Goal: Transaction & Acquisition: Purchase product/service

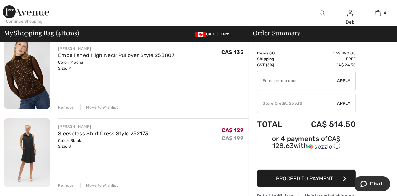
scroll to position [56, 0]
click at [64, 188] on div "Remove" at bounding box center [66, 186] width 16 height 6
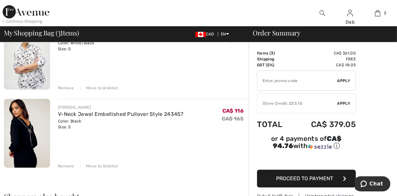
scroll to position [154, 0]
click at [64, 170] on div "FRANK LYMAN Embellished High Neck Pullover Style 253807 Color: Mocha Size: M Fi…" at bounding box center [126, 189] width 245 height 494
click at [67, 170] on div "FRANK LYMAN Embellished High Neck Pullover Style 253807 Color: Mocha Size: M Fi…" at bounding box center [126, 189] width 245 height 494
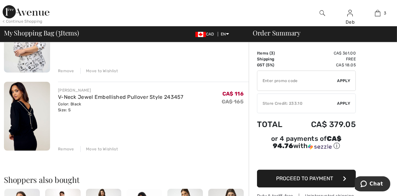
scroll to position [171, 0]
click at [66, 152] on div "FRANK LYMAN Embellished High Neck Pullover Style 253807 Color: Mocha Size: M Fi…" at bounding box center [126, 172] width 245 height 494
click at [172, 155] on div "FRANK LYMAN Embellished High Neck Pullover Style 253807 Color: Mocha Size: M Fi…" at bounding box center [126, 172] width 245 height 494
click at [45, 123] on img at bounding box center [27, 116] width 46 height 69
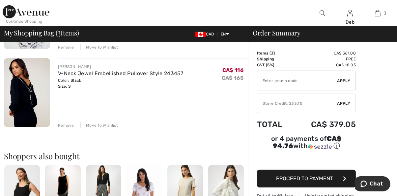
scroll to position [199, 0]
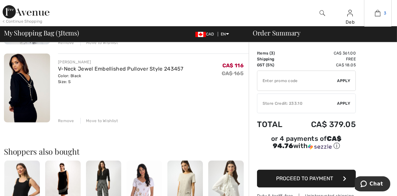
click at [379, 16] on img at bounding box center [378, 13] width 6 height 8
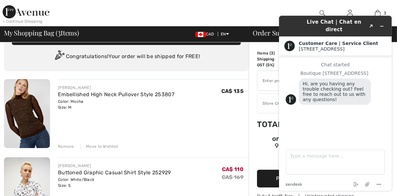
scroll to position [16, 0]
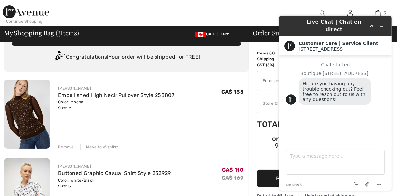
click at [66, 148] on div "Remove" at bounding box center [66, 147] width 16 height 6
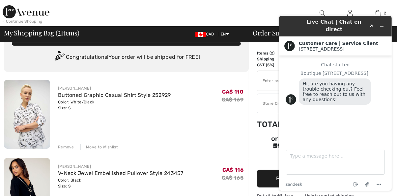
click at [267, 17] on div "< Continue Shopping Deb Hi, Deb! 140 Reward points CA$ 233 = Credit My Info Ord…" at bounding box center [198, 13] width 397 height 26
click at [382, 27] on button "Minimize widget" at bounding box center [381, 26] width 11 height 9
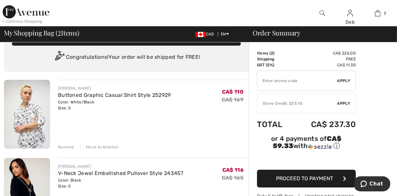
click at [341, 106] on span "Apply" at bounding box center [343, 104] width 13 height 6
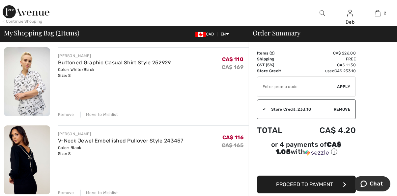
scroll to position [50, 0]
click at [70, 193] on div "Remove" at bounding box center [66, 193] width 16 height 6
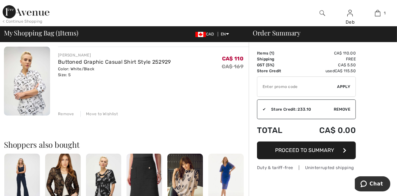
click at [305, 156] on button "Proceed to Summary" at bounding box center [306, 151] width 99 height 18
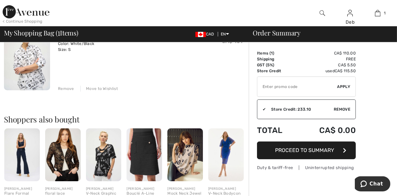
scroll to position [77, 0]
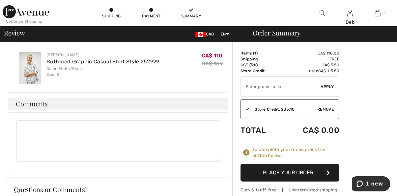
scroll to position [181, 0]
click at [301, 177] on button "Place Your Order" at bounding box center [289, 173] width 99 height 18
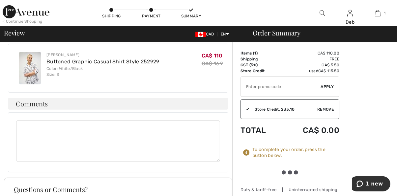
scroll to position [209, 0]
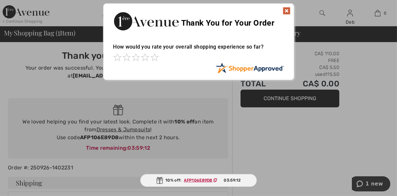
click at [288, 8] on img at bounding box center [286, 11] width 8 height 8
